Goal: Find specific page/section: Find specific page/section

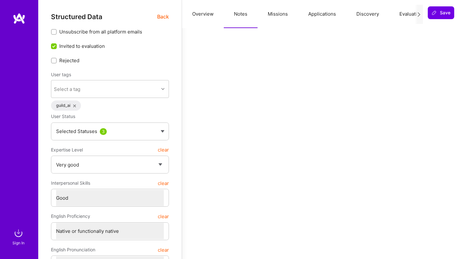
select select "5"
select select "4"
select select "7"
select select "6"
select select "US"
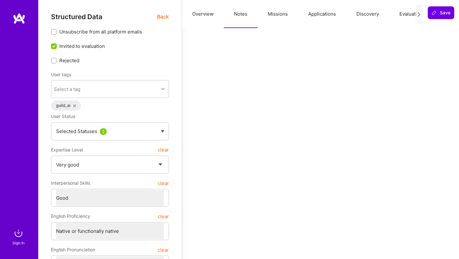
select select "Right Now"
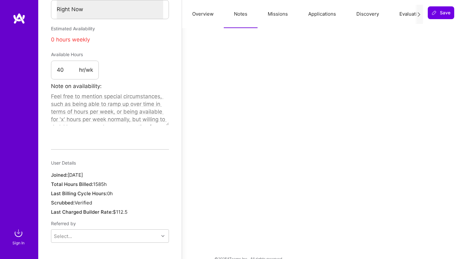
click at [17, 237] on img at bounding box center [18, 233] width 13 height 13
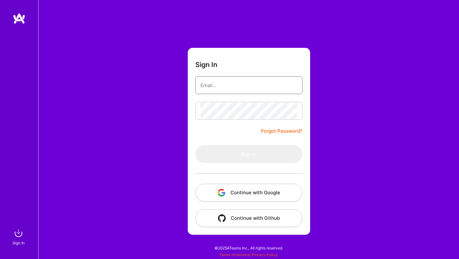
type input "[PERSON_NAME][EMAIL_ADDRESS][DOMAIN_NAME]"
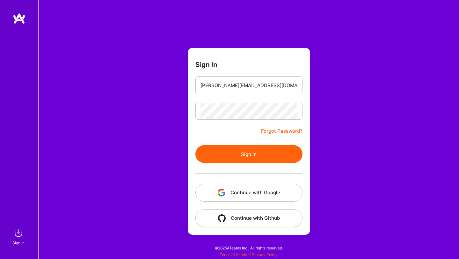
click at [233, 196] on button "Continue with Google" at bounding box center [248, 193] width 107 height 18
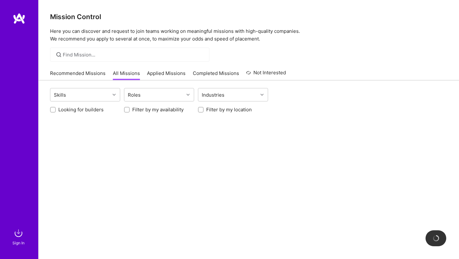
click at [18, 234] on img at bounding box center [18, 233] width 13 height 13
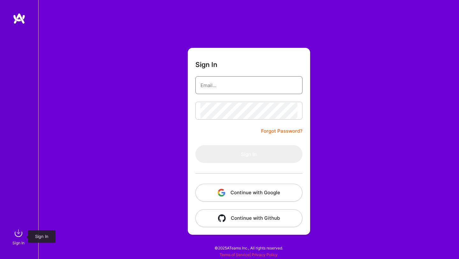
type input "[PERSON_NAME][EMAIL_ADDRESS][DOMAIN_NAME]"
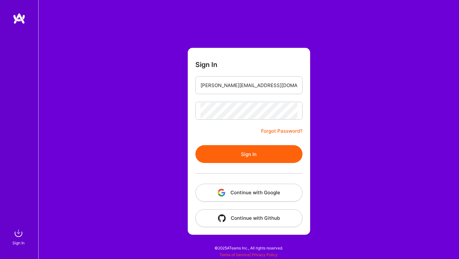
click at [216, 149] on button "Sign In" at bounding box center [248, 154] width 107 height 18
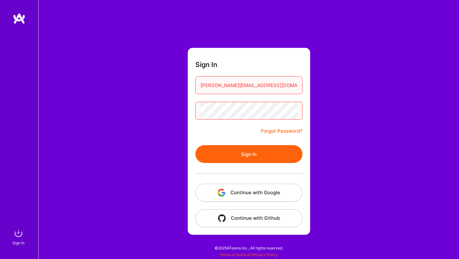
click at [232, 191] on button "Continue with Google" at bounding box center [248, 193] width 107 height 18
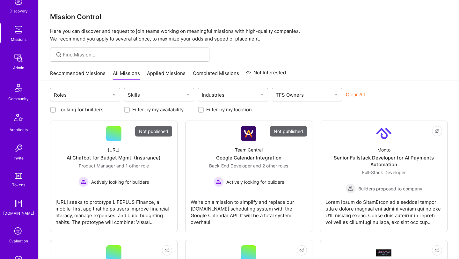
scroll to position [148, 0]
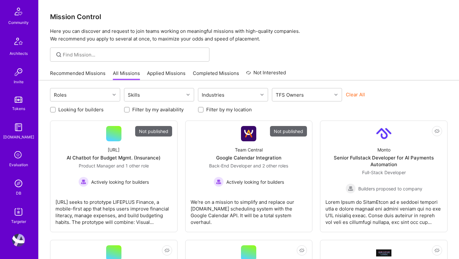
click at [20, 185] on img at bounding box center [18, 183] width 13 height 13
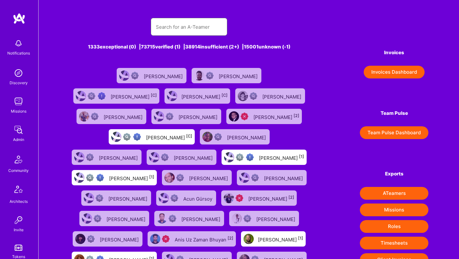
click at [192, 24] on input "text" at bounding box center [189, 27] width 66 height 16
paste input "[PERSON_NAME]"
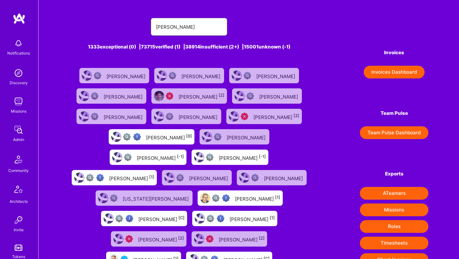
type input "[PERSON_NAME]"
click at [146, 136] on div "[PERSON_NAME] [0]" at bounding box center [169, 137] width 46 height 8
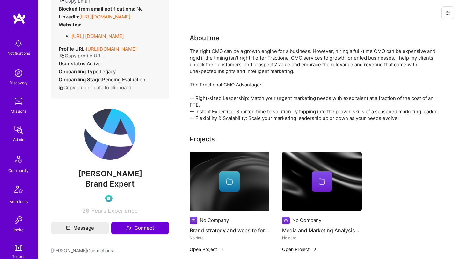
scroll to position [69, 0]
